Goal: Check status: Check status

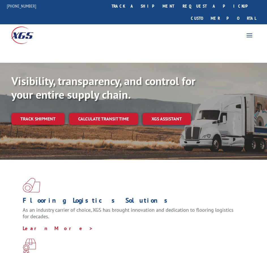
click at [36, 113] on link "Track shipment" at bounding box center [37, 119] width 53 height 12
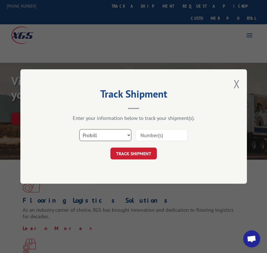
click at [120, 137] on select "Select category... Probill BOL PO" at bounding box center [105, 135] width 52 height 12
select select "bol"
click at [79, 129] on select "Select category... Probill BOL PO" at bounding box center [105, 135] width 52 height 12
click at [148, 135] on input at bounding box center [161, 135] width 52 height 12
paste input "5096527"
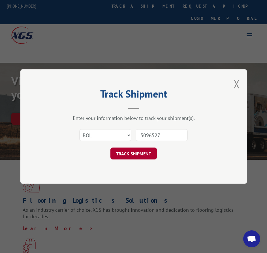
type input "5096527"
click at [141, 149] on button "TRACK SHIPMENT" at bounding box center [133, 154] width 46 height 12
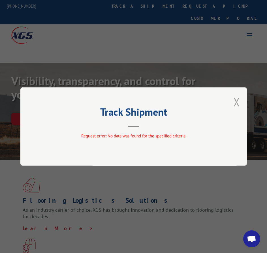
click at [237, 101] on button "Close modal" at bounding box center [236, 101] width 6 height 15
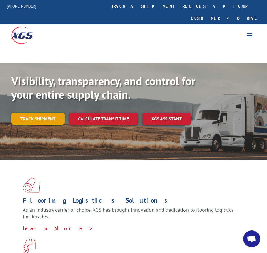
click at [41, 113] on link "Track shipment" at bounding box center [37, 119] width 53 height 12
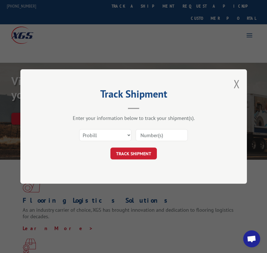
drag, startPoint x: 148, startPoint y: 130, endPoint x: 148, endPoint y: 133, distance: 3.2
click at [148, 131] on input at bounding box center [161, 135] width 52 height 12
paste input "5096527"
type input "5096527"
click at [139, 150] on button "TRACK SHIPMENT" at bounding box center [133, 154] width 46 height 12
